Goal: Information Seeking & Learning: Learn about a topic

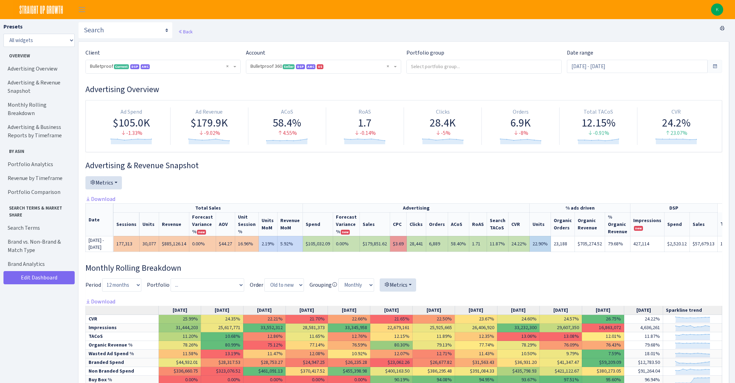
select select "3235730245795869"
click at [50, 157] on link "Portfolio Analytics" at bounding box center [37, 164] width 69 height 14
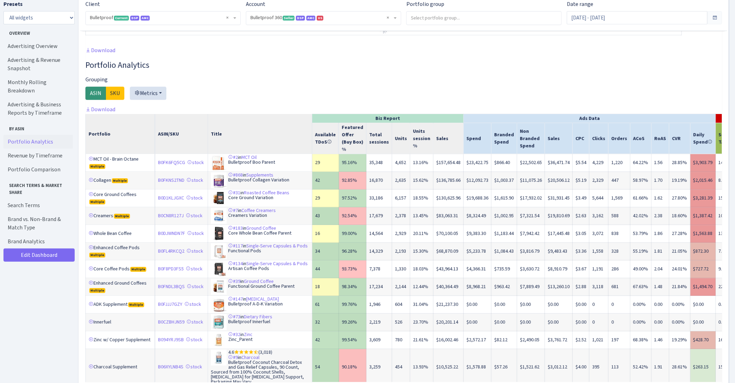
scroll to position [703, 0]
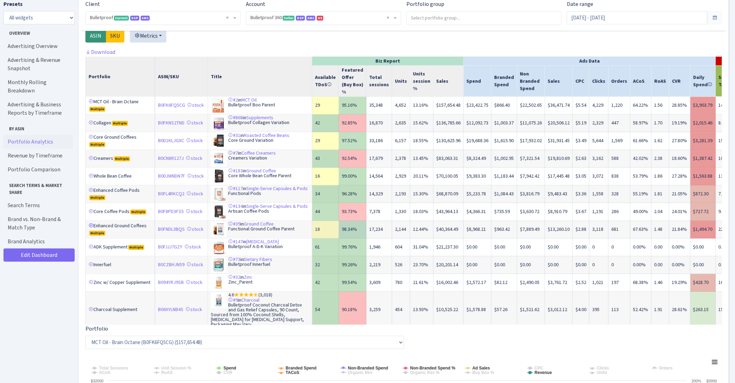
click at [91, 228] on link at bounding box center [91, 225] width 5 height 5
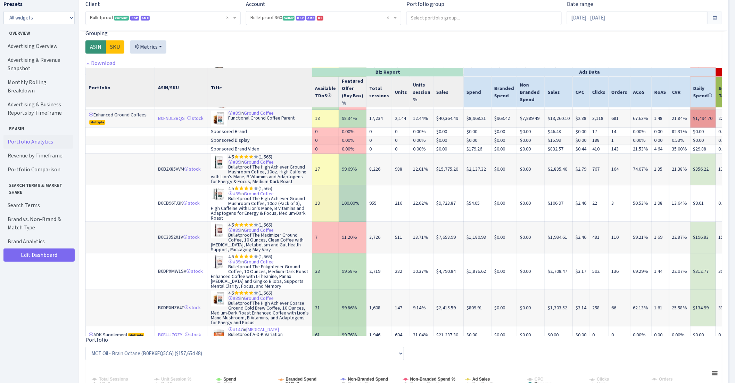
scroll to position [126, 0]
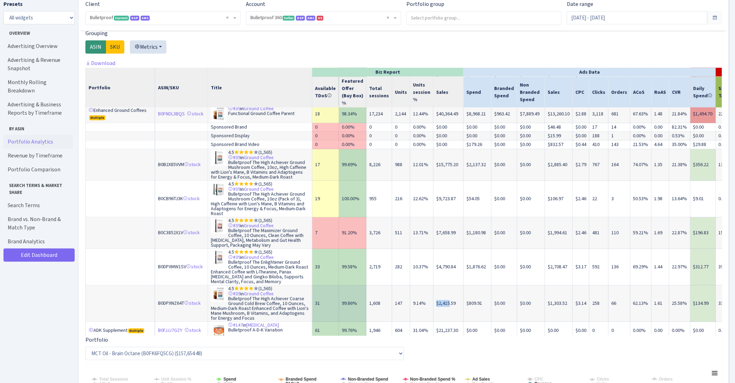
drag, startPoint x: 425, startPoint y: 316, endPoint x: 442, endPoint y: 315, distance: 17.0
click at [442, 315] on tr "B0DPXNZ64T stock 4.5 (1,565) #39 in Ground Coffee Bulletproof The High Achiever…" at bounding box center [478, 303] width 785 height 36
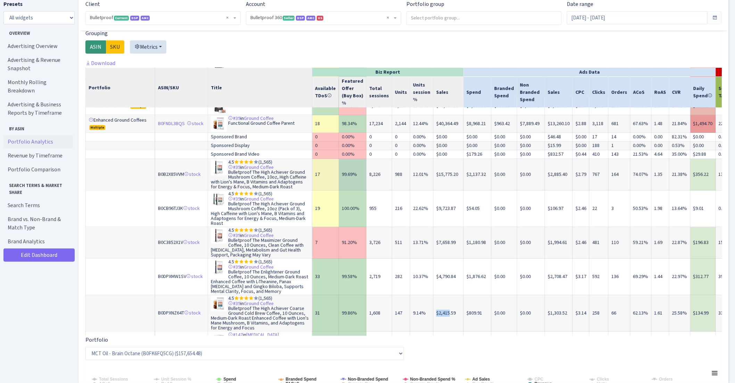
scroll to position [71, 0]
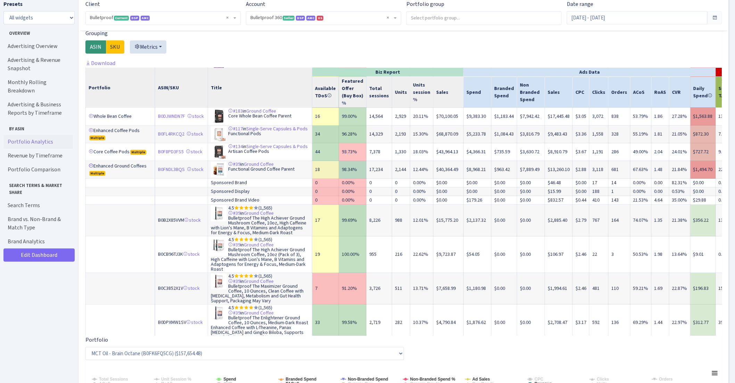
click at [93, 168] on link at bounding box center [91, 165] width 5 height 5
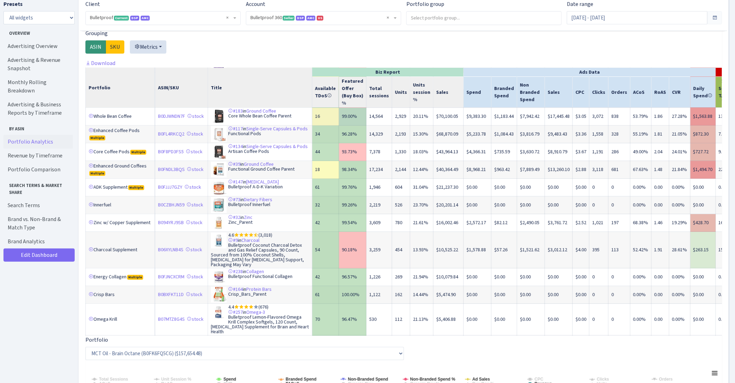
scroll to position [28, 0]
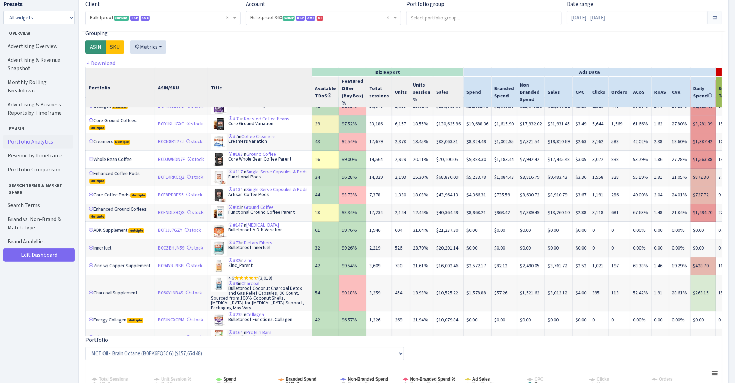
click at [92, 123] on link at bounding box center [91, 120] width 5 height 5
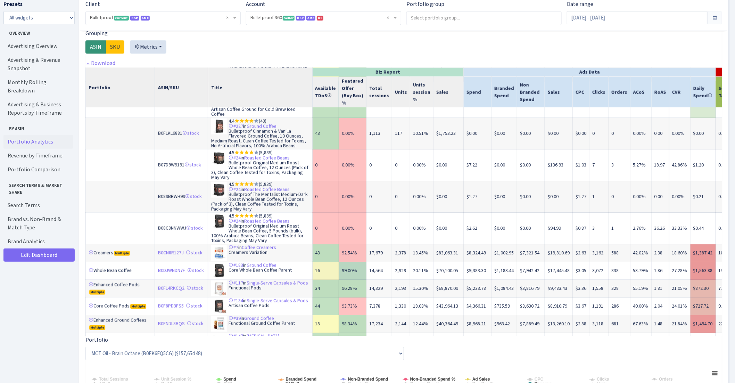
scroll to position [377, 0]
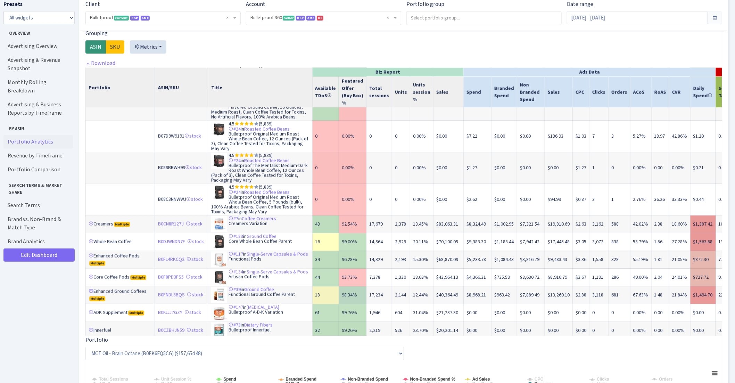
click at [90, 292] on link at bounding box center [91, 290] width 5 height 5
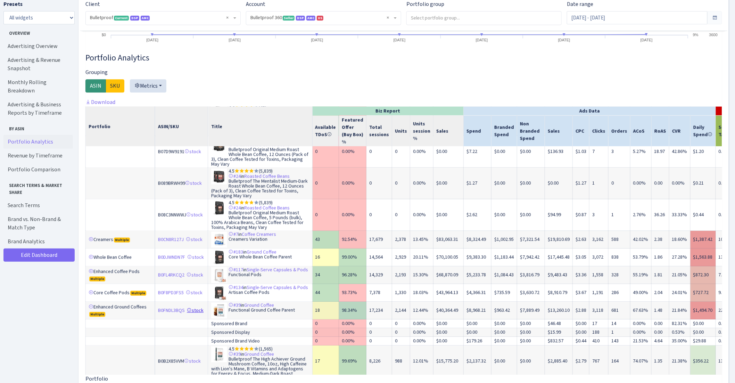
scroll to position [391, 0]
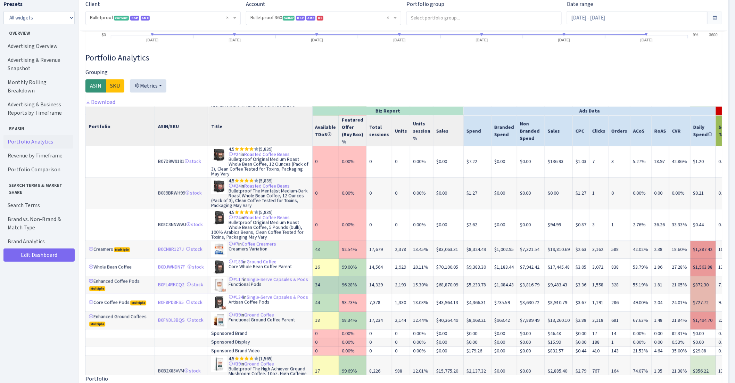
click at [91, 282] on link at bounding box center [91, 280] width 5 height 5
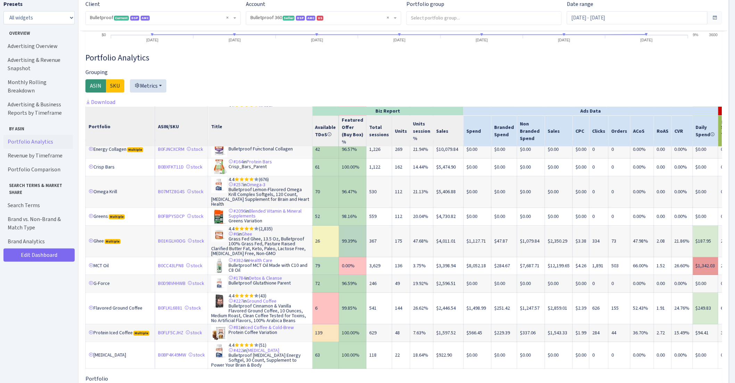
scroll to position [1269, 0]
click at [89, 335] on link at bounding box center [91, 332] width 5 height 5
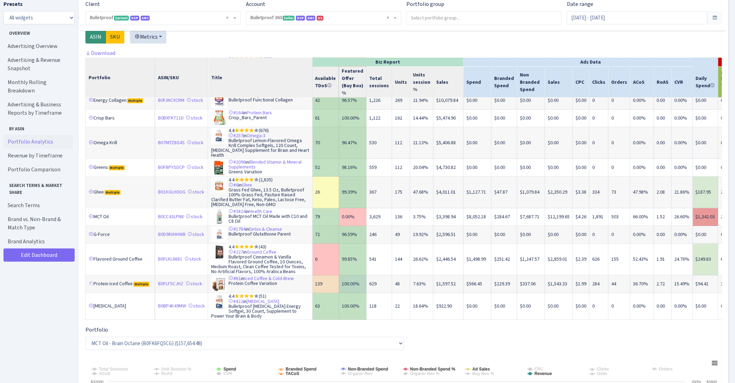
drag, startPoint x: 460, startPoint y: 293, endPoint x: 486, endPoint y: 293, distance: 25.7
click at [486, 293] on tr "Protein Iced Coffee Multiple B0FLF5CJHZ stock #81 in Iced Coffee & Cold-Brew Pr…" at bounding box center [480, 284] width 788 height 18
drag, startPoint x: 461, startPoint y: 294, endPoint x: 479, endPoint y: 292, distance: 18.1
click at [479, 292] on td "$566.45" at bounding box center [477, 284] width 28 height 18
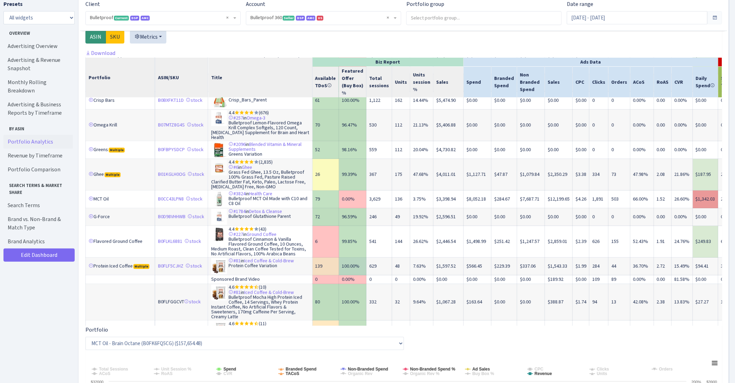
drag, startPoint x: 430, startPoint y: 289, endPoint x: 453, endPoint y: 288, distance: 23.3
click at [453, 275] on td "$1,597.52" at bounding box center [448, 266] width 30 height 18
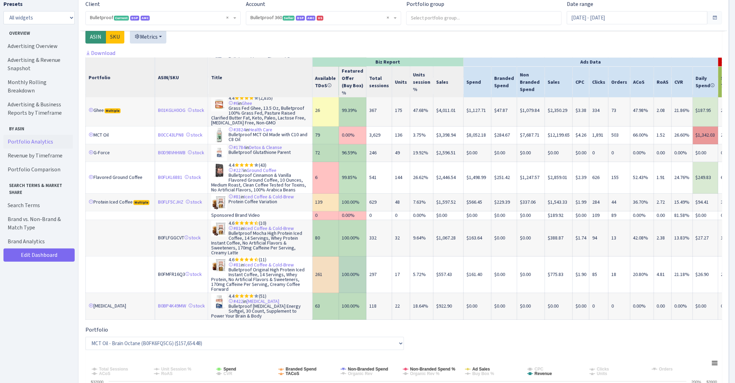
scroll to position [1350, 0]
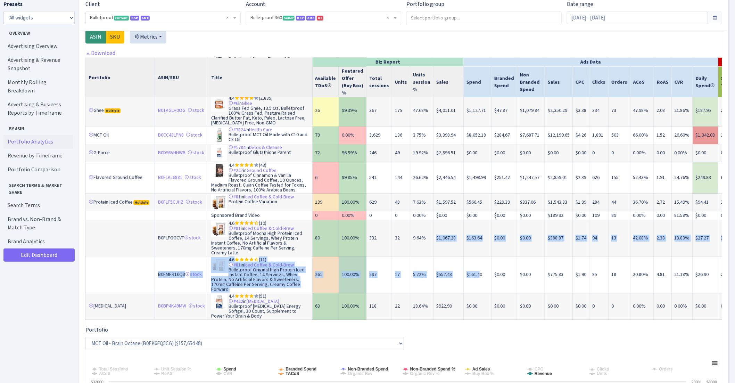
drag, startPoint x: 444, startPoint y: 244, endPoint x: 474, endPoint y: 282, distance: 47.4
click at [463, 273] on td "$161.40" at bounding box center [477, 274] width 28 height 36
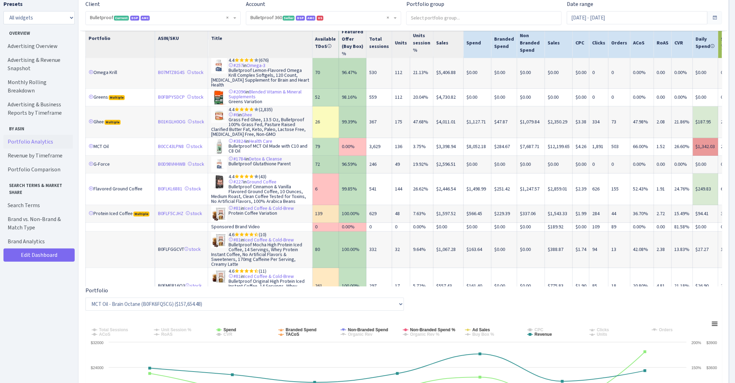
scroll to position [1288, 0]
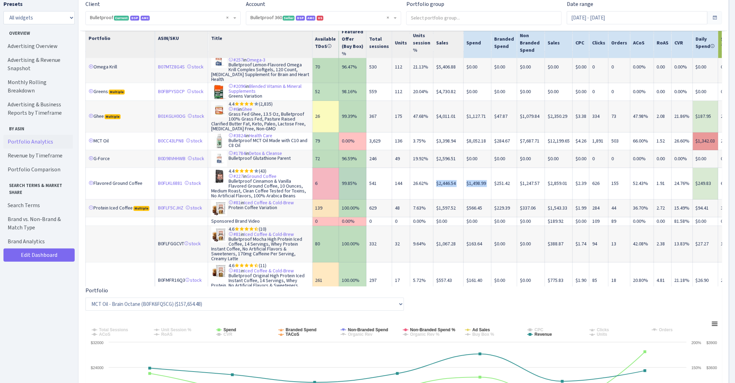
drag, startPoint x: 428, startPoint y: 210, endPoint x: 486, endPoint y: 211, distance: 58.7
click at [486, 199] on tr "Flavored Ground Coffee B0FLKL6881 stock 4.4 (43) #227 in Ground Coffee Bulletpr…" at bounding box center [480, 184] width 788 height 32
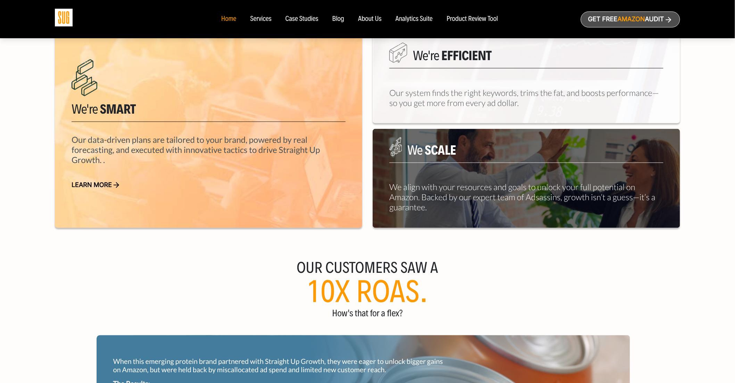
scroll to position [563, 0]
